Goal: Information Seeking & Learning: Check status

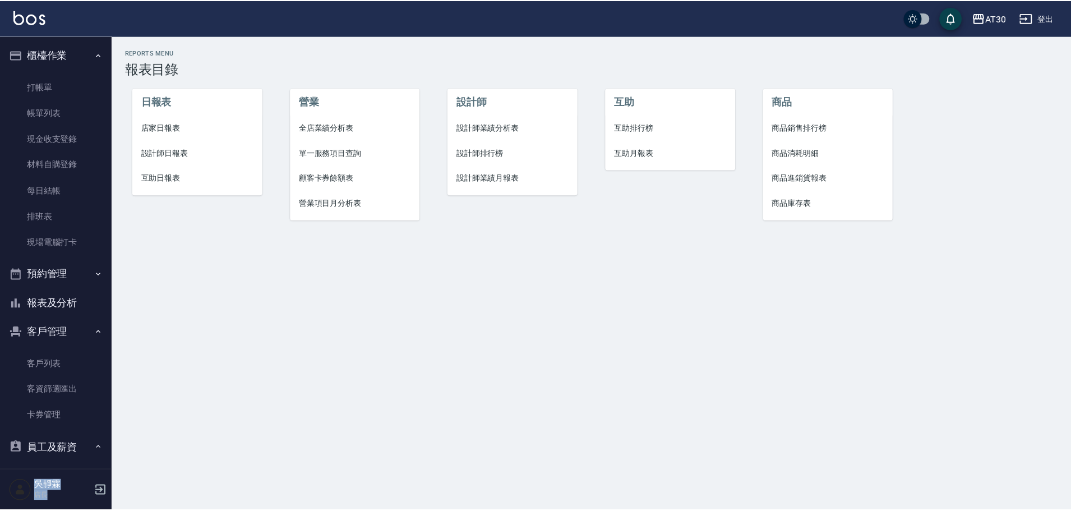
scroll to position [150, 0]
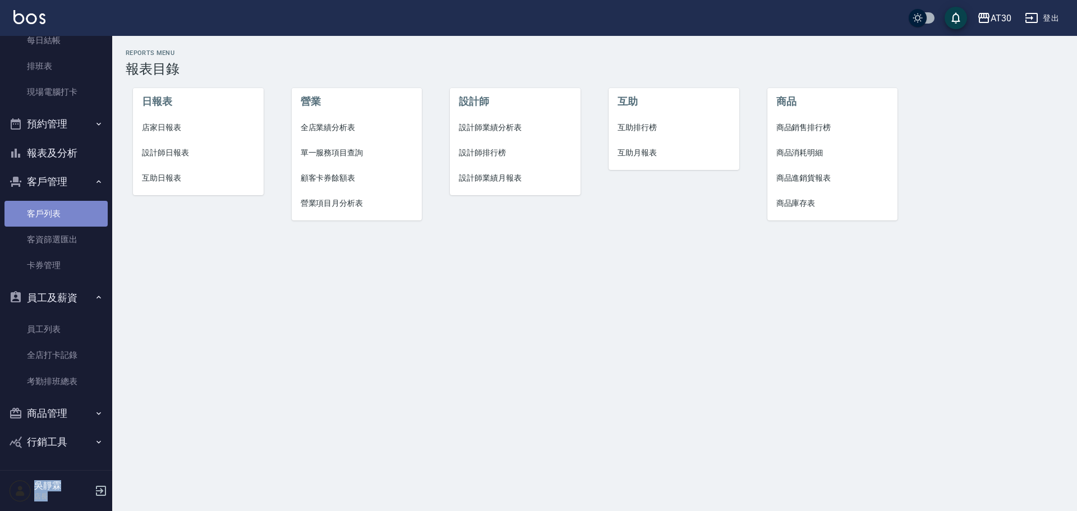
click at [59, 206] on link "客戶列表" at bounding box center [55, 214] width 103 height 26
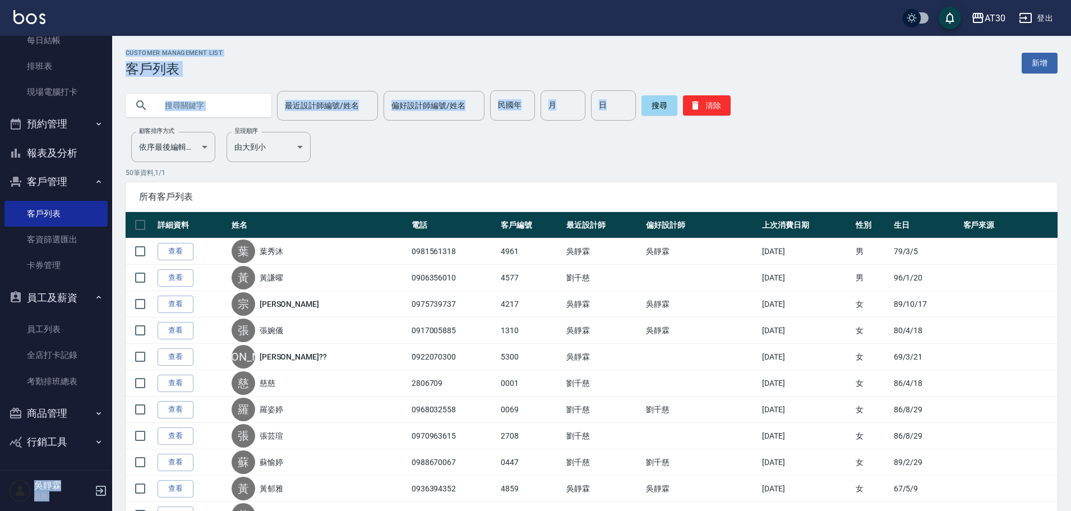
drag, startPoint x: 113, startPoint y: 168, endPoint x: 112, endPoint y: 151, distance: 17.4
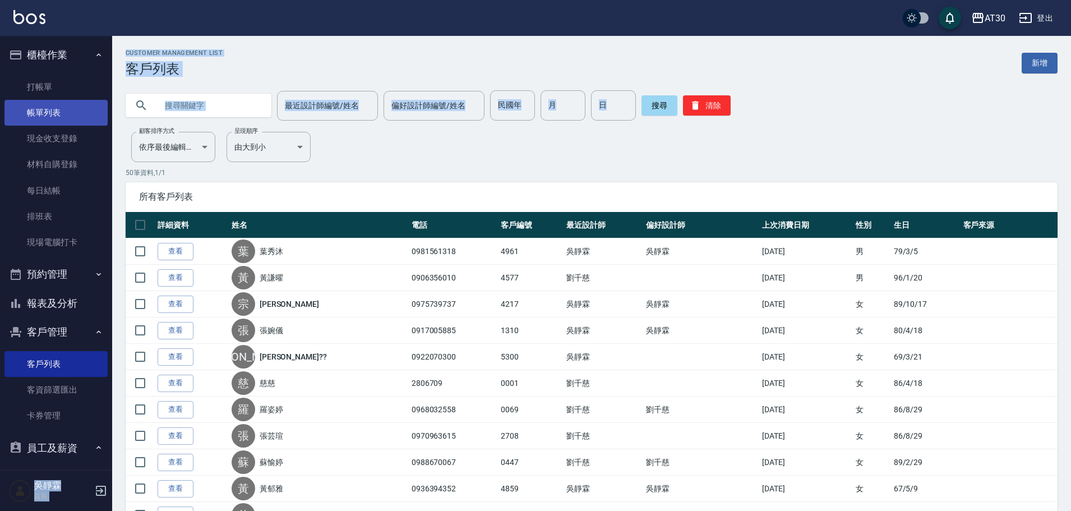
click at [42, 111] on link "帳單列表" at bounding box center [55, 113] width 103 height 26
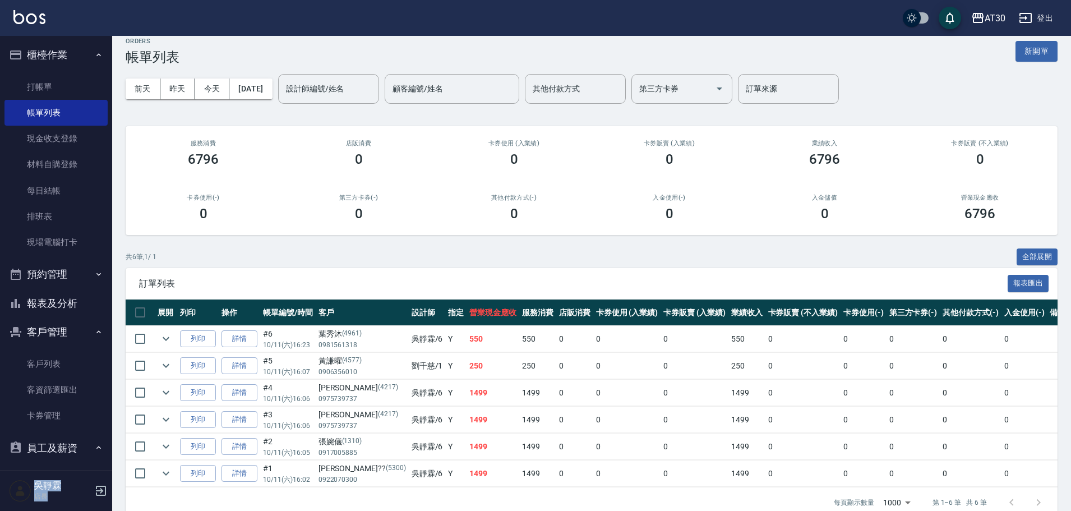
scroll to position [6, 0]
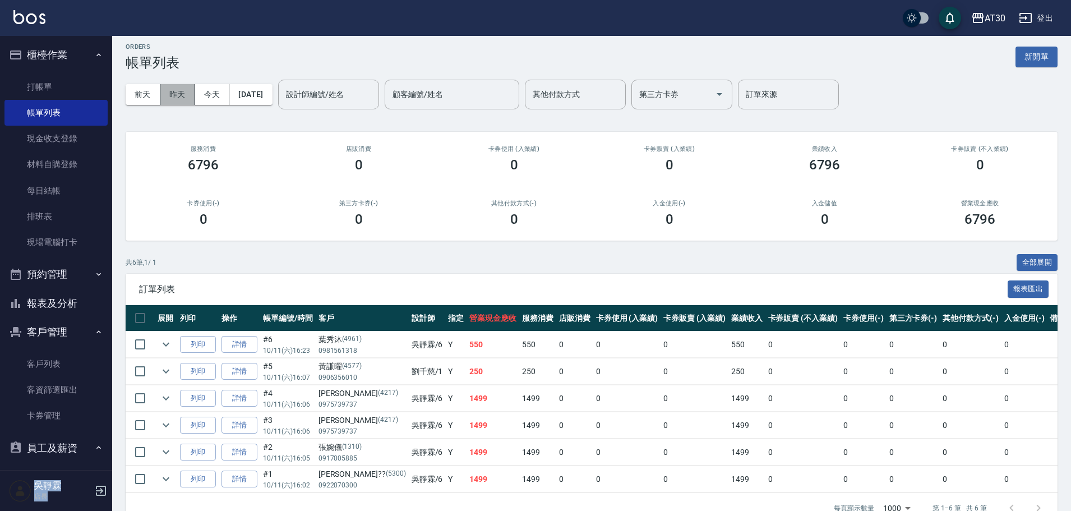
click at [183, 100] on button "昨天" at bounding box center [177, 94] width 35 height 21
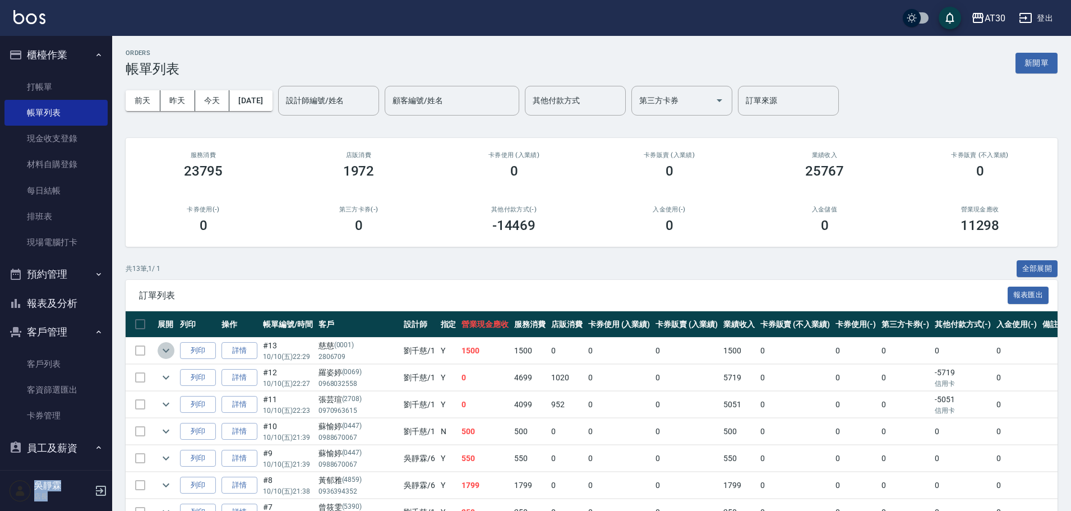
click at [162, 351] on icon "expand row" at bounding box center [165, 350] width 13 height 13
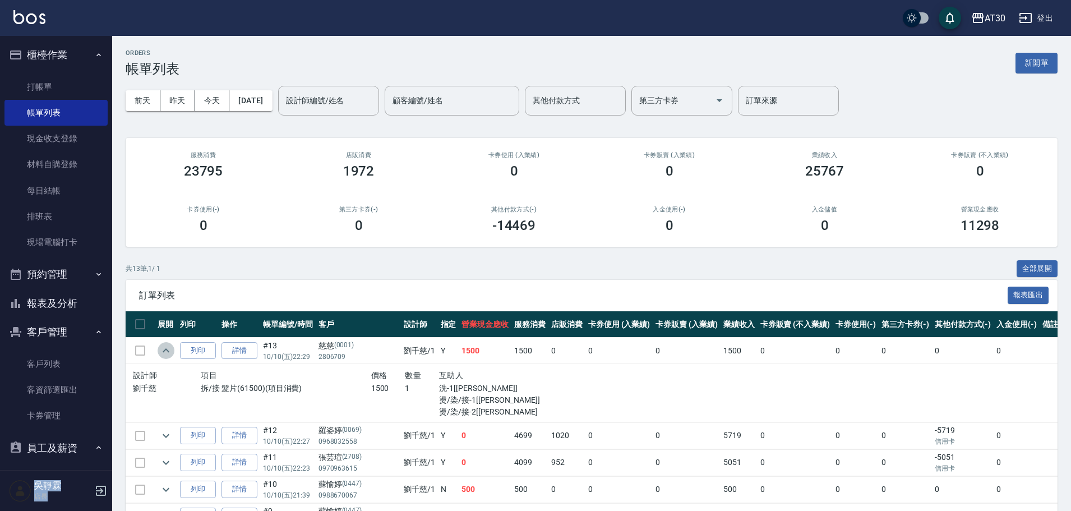
click at [161, 348] on icon "expand row" at bounding box center [165, 350] width 13 height 13
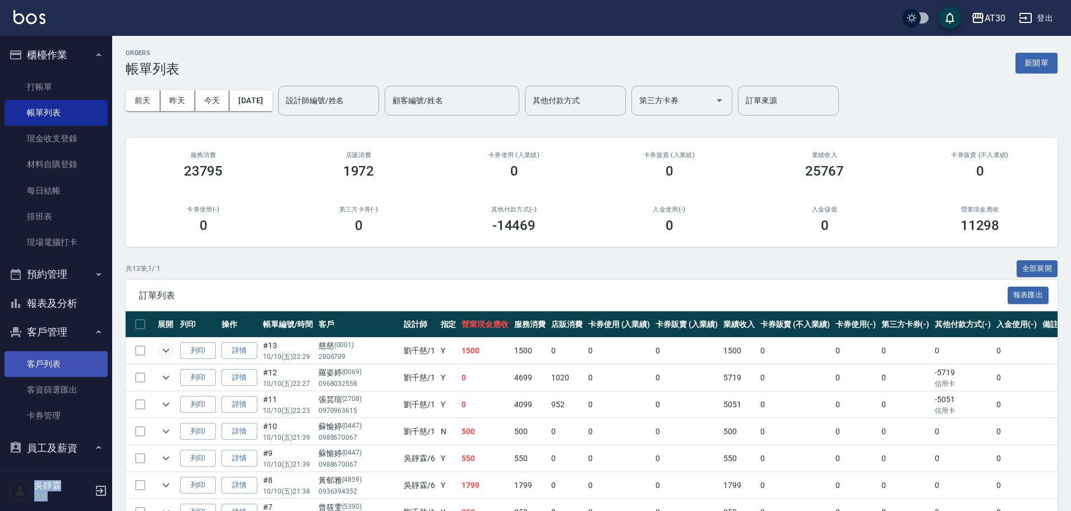
click at [42, 367] on link "客戶列表" at bounding box center [55, 364] width 103 height 26
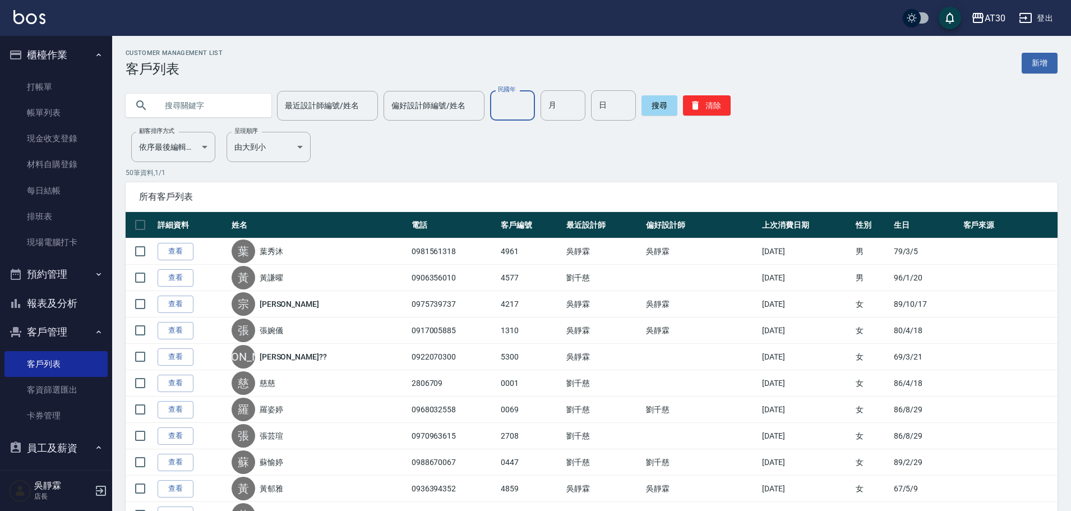
click at [517, 109] on input "民國年" at bounding box center [512, 105] width 45 height 30
type input "82"
type input "12"
type input "19"
